Goal: Task Accomplishment & Management: Use online tool/utility

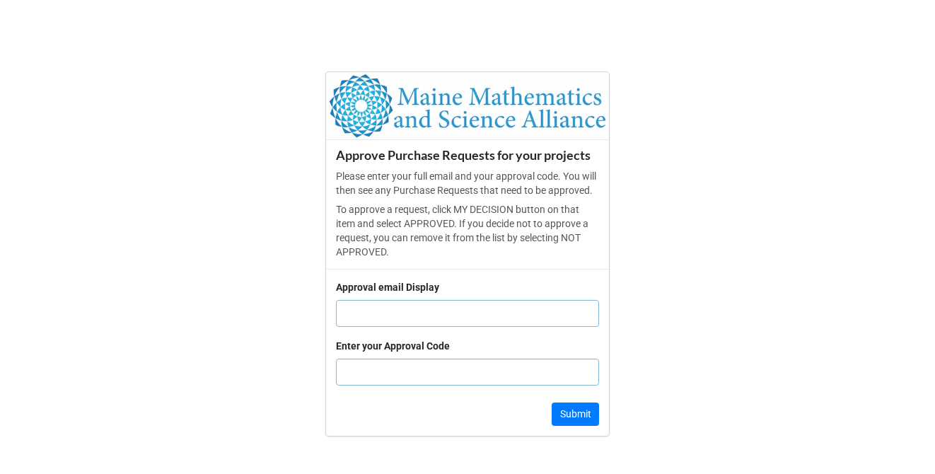
click at [393, 327] on input "text" at bounding box center [467, 313] width 263 height 27
type input "[EMAIL_ADDRESS][DOMAIN_NAME]"
click at [417, 379] on input "text" at bounding box center [467, 372] width 263 height 27
type input "4605"
click at [575, 417] on button "Submit" at bounding box center [575, 415] width 47 height 24
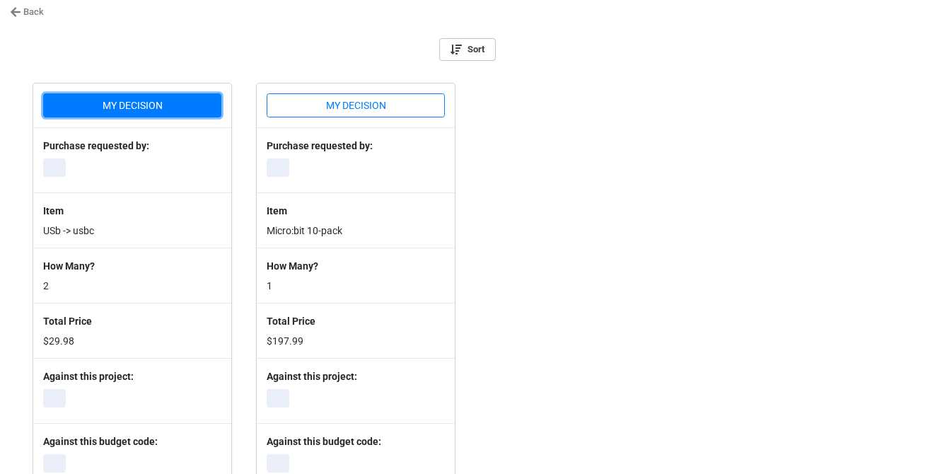
click at [173, 109] on button "MY DECISION" at bounding box center [132, 105] width 178 height 24
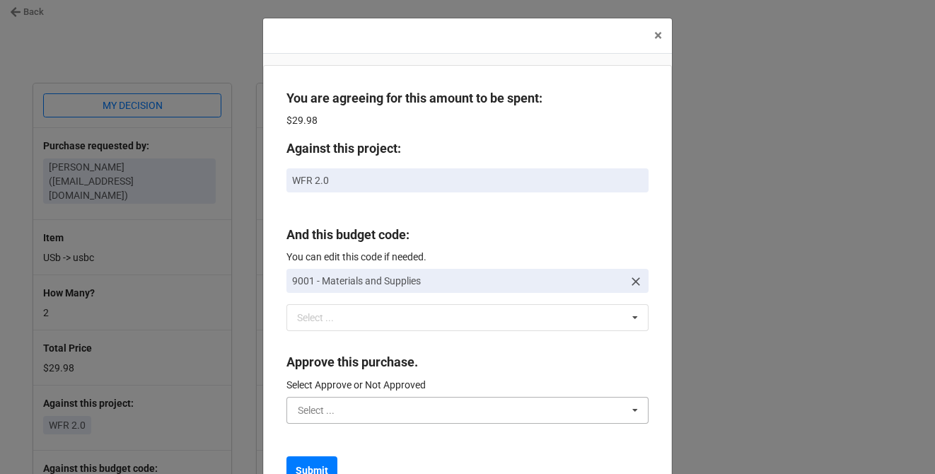
click at [380, 400] on input "text" at bounding box center [468, 410] width 361 height 25
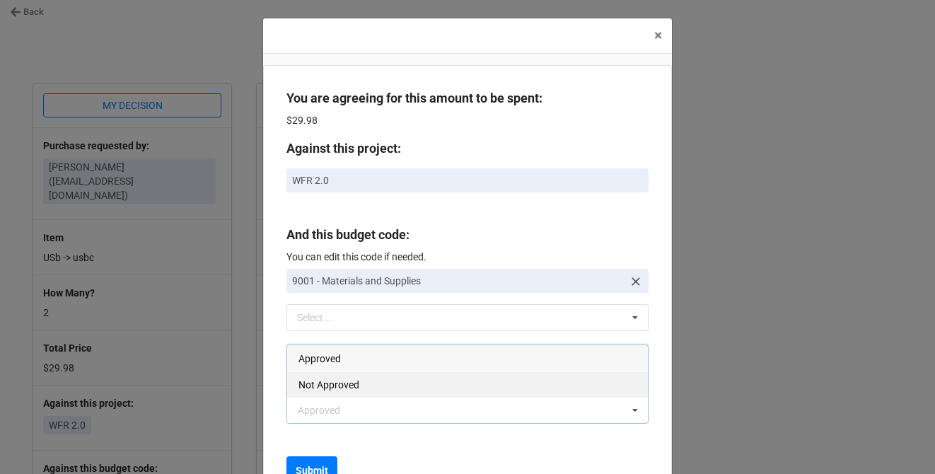
click at [351, 375] on div "Not Approved" at bounding box center [467, 384] width 361 height 26
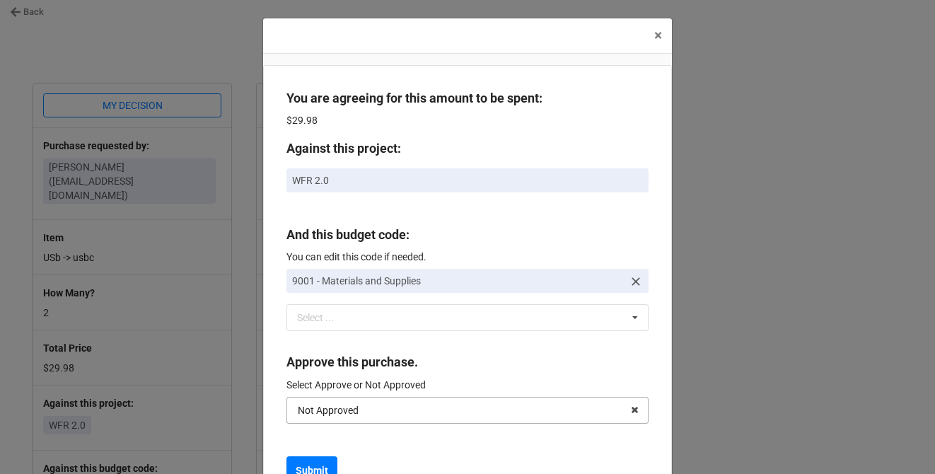
click at [351, 407] on div "Not Approved" at bounding box center [328, 410] width 61 height 10
click at [350, 417] on input "text" at bounding box center [468, 410] width 361 height 25
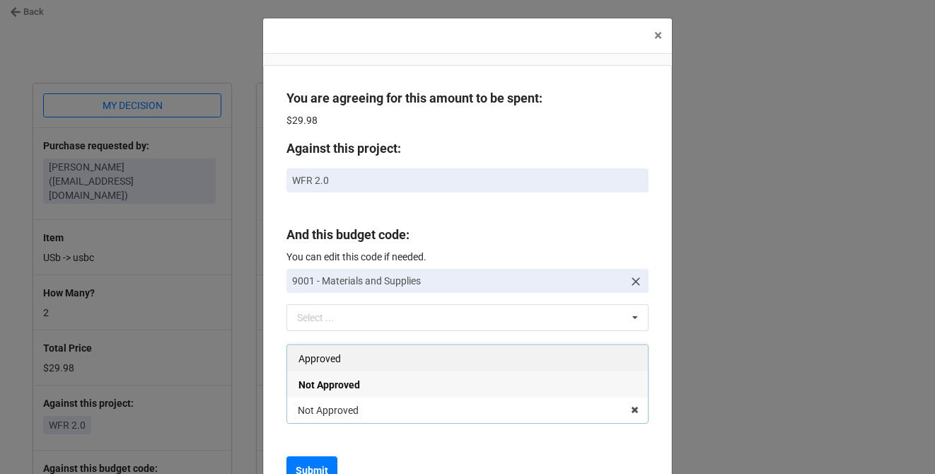
click at [350, 355] on div "Approved" at bounding box center [467, 358] width 361 height 26
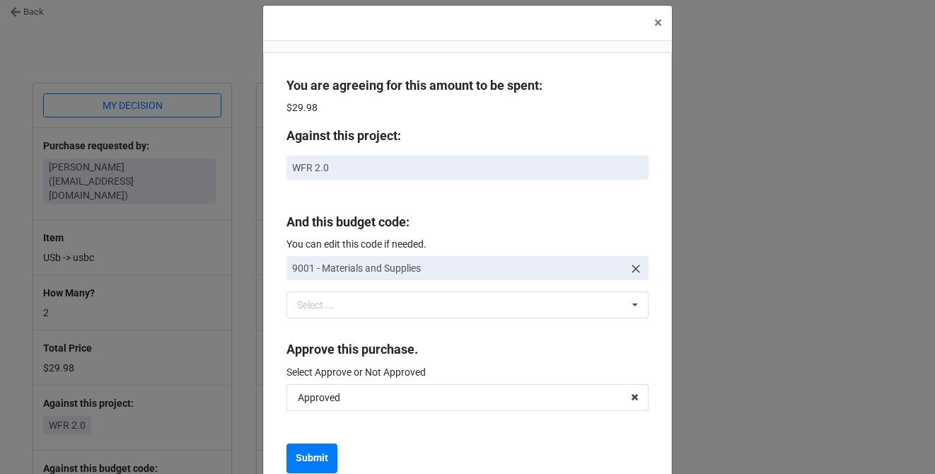
scroll to position [38, 0]
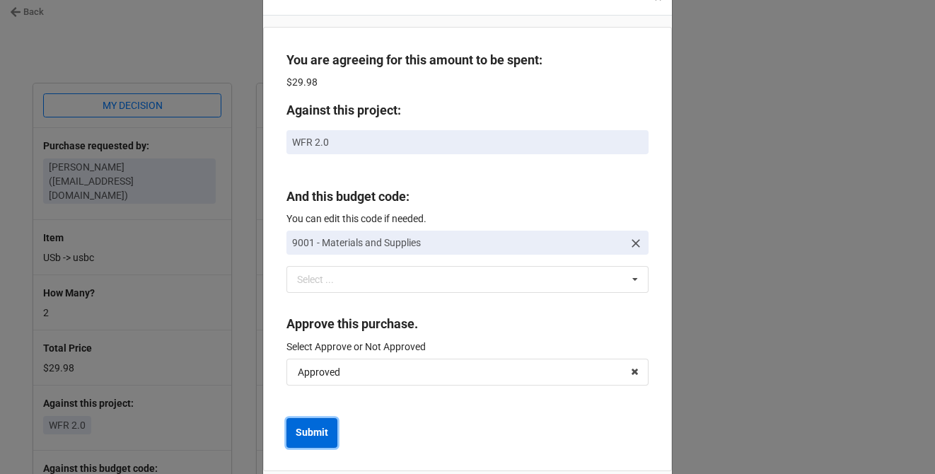
click at [316, 434] on b "Submit" at bounding box center [312, 432] width 33 height 15
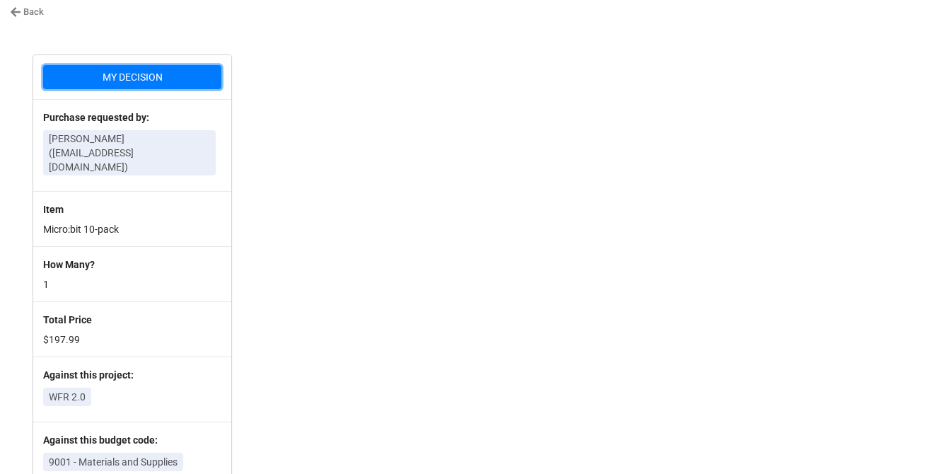
click at [171, 78] on button "MY DECISION" at bounding box center [132, 77] width 178 height 24
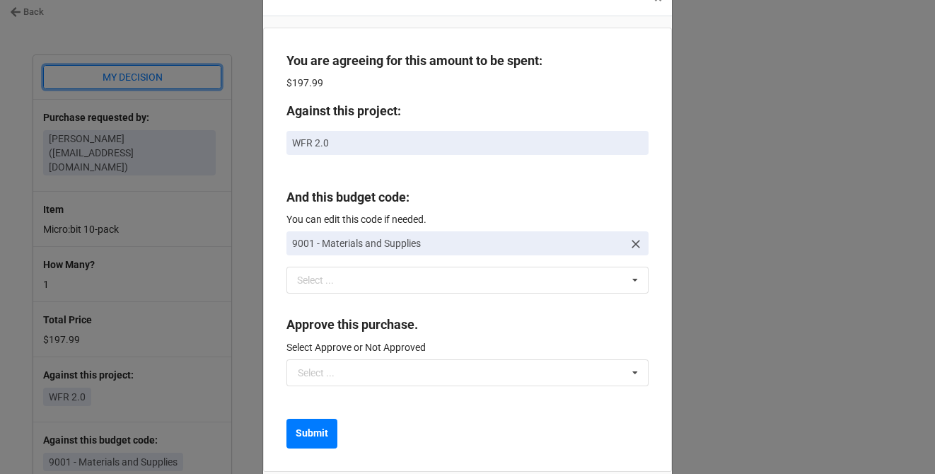
scroll to position [53, 0]
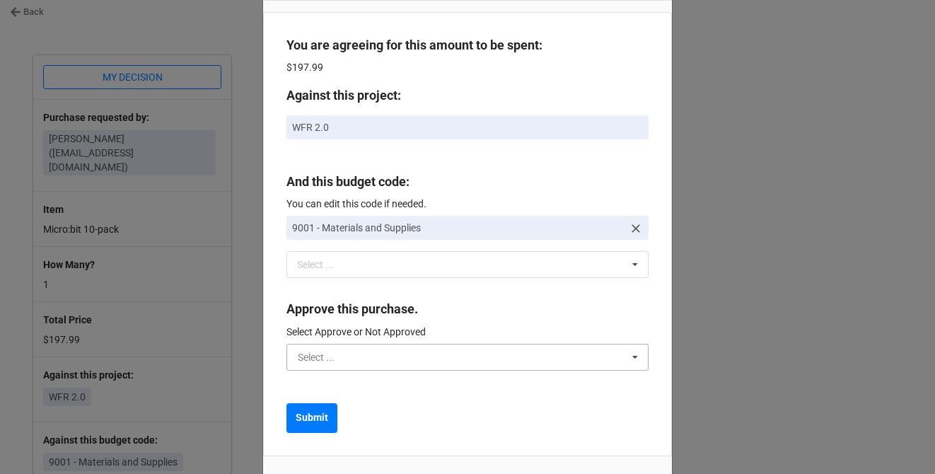
click at [355, 356] on input "text" at bounding box center [468, 357] width 361 height 25
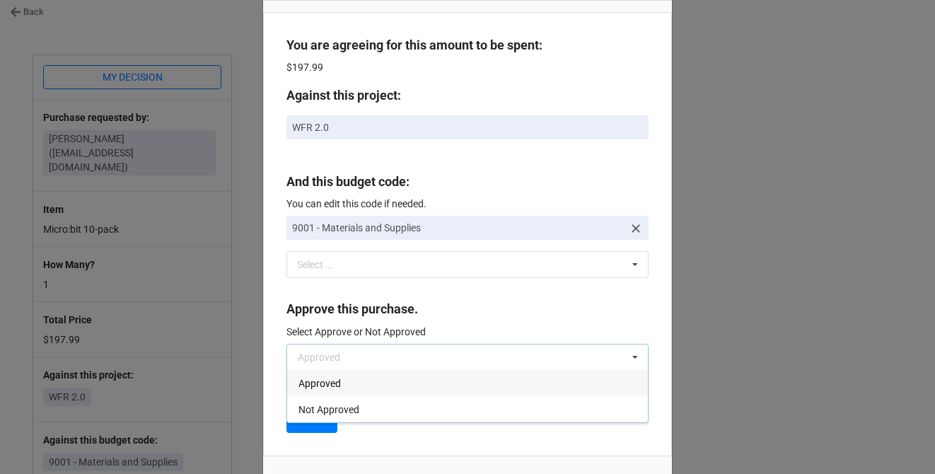
click at [336, 386] on span "Approved" at bounding box center [320, 383] width 42 height 11
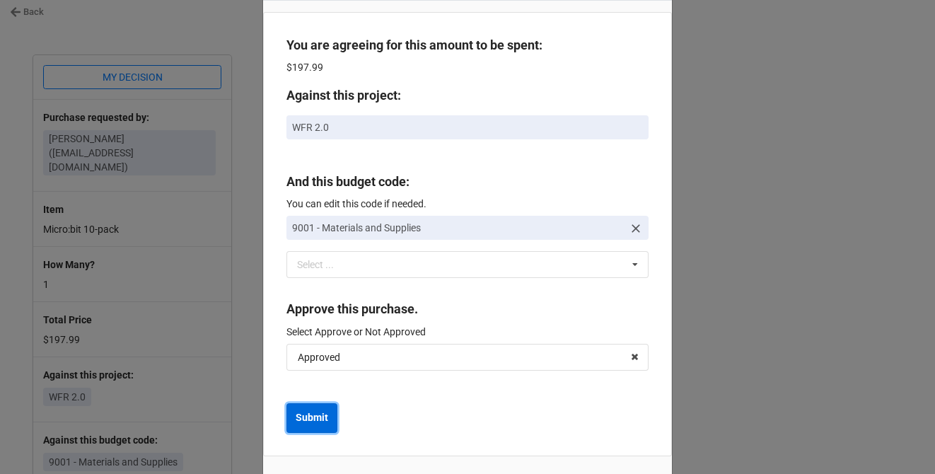
click at [317, 422] on b "Submit" at bounding box center [312, 417] width 33 height 15
